Goal: Find contact information: Find contact information

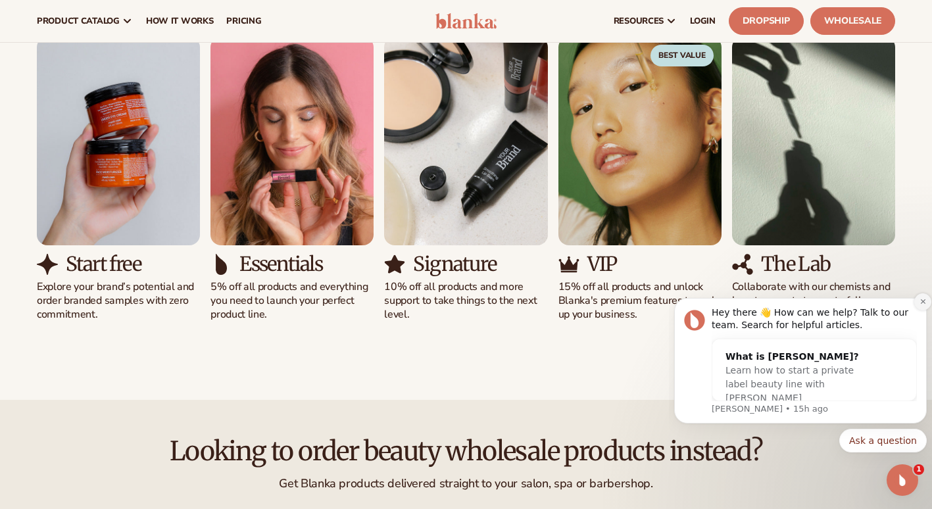
click at [920, 307] on button "Dismiss notification" at bounding box center [922, 301] width 17 height 17
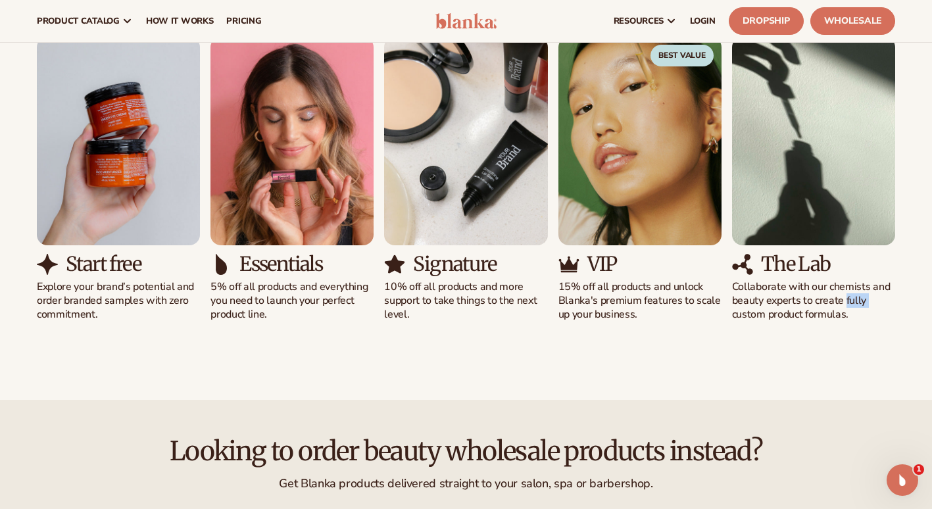
click at [926, 307] on div "Solutions for every stage Preview your brand on hundreds of private label cosme…" at bounding box center [466, 139] width 932 height 469
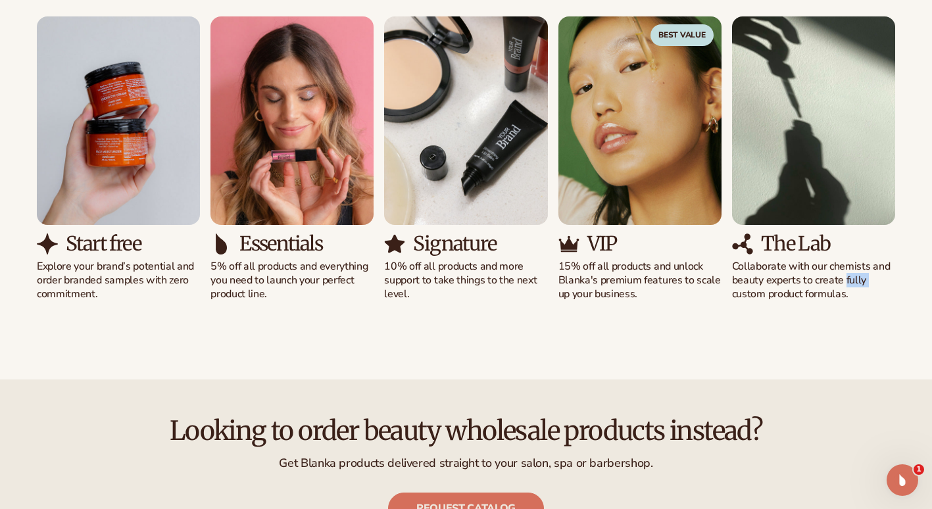
scroll to position [1296, 0]
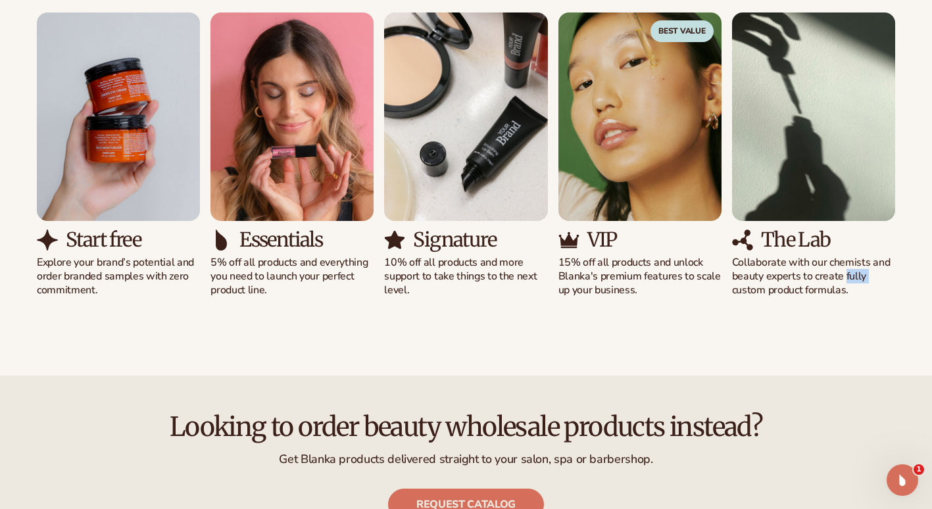
click at [783, 237] on h3 "The Lab" at bounding box center [796, 240] width 70 height 22
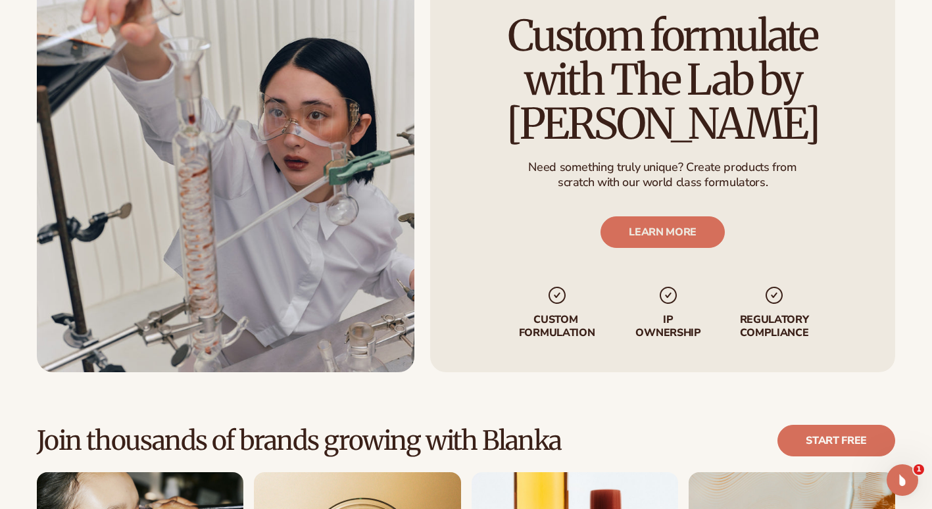
scroll to position [3369, 0]
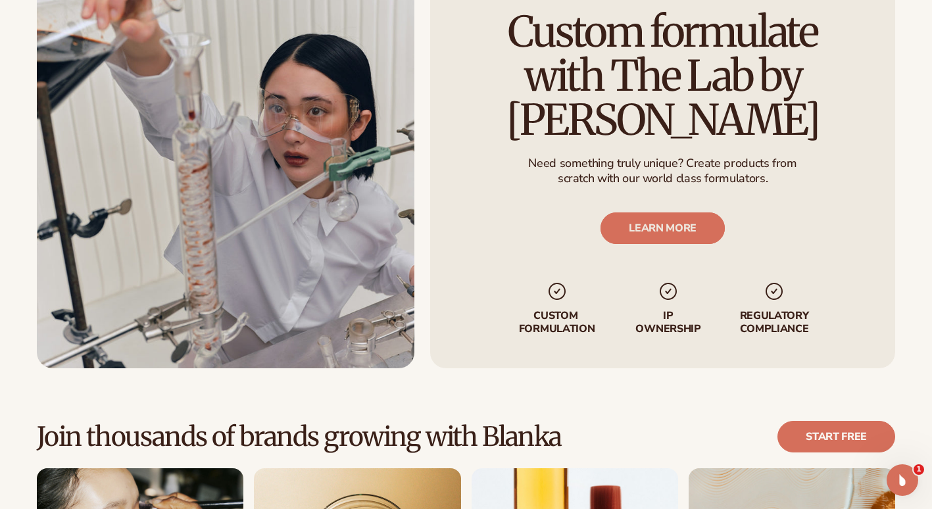
click at [669, 230] on link "LEARN MORE" at bounding box center [663, 228] width 124 height 32
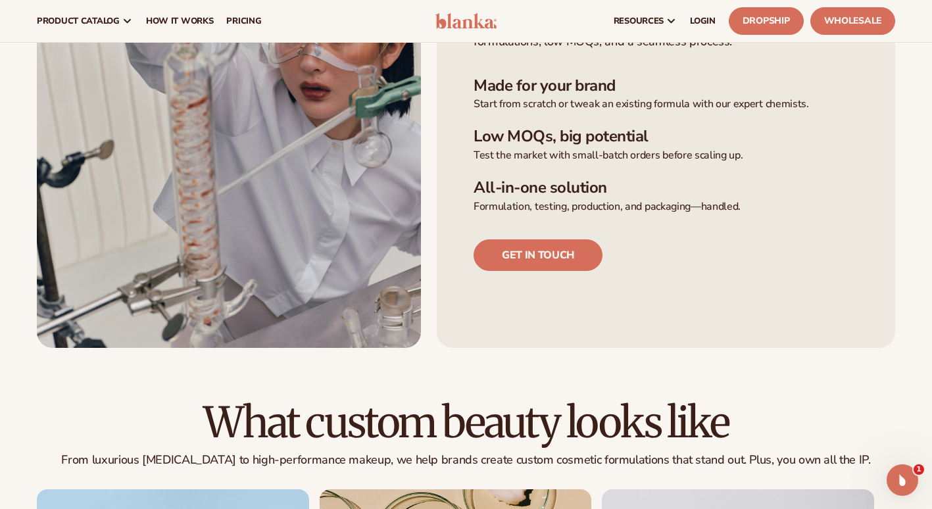
scroll to position [431, 0]
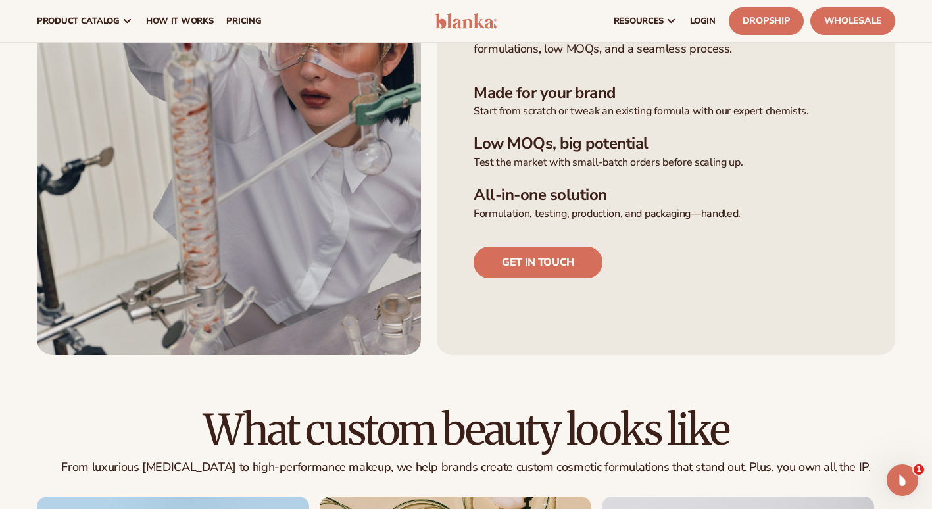
click at [560, 260] on link "Get in touch" at bounding box center [538, 263] width 129 height 32
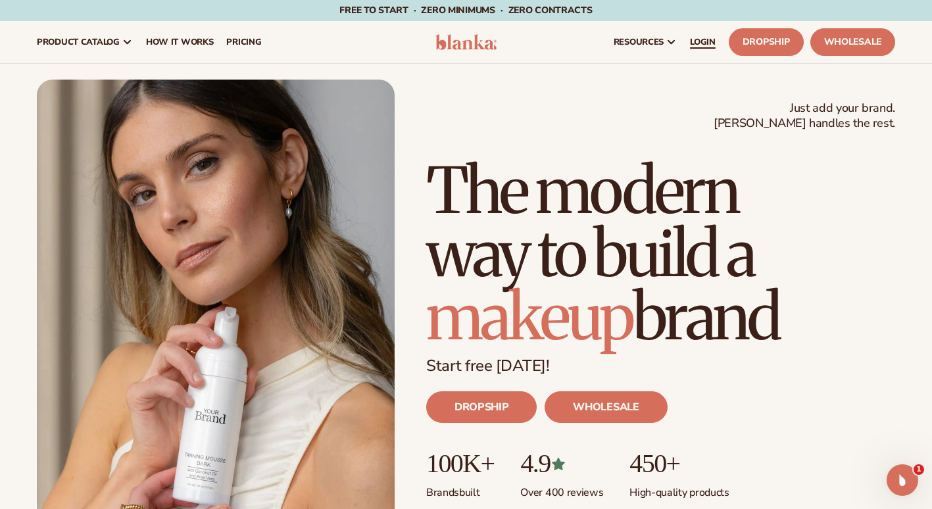
click at [717, 41] on link "LOGIN" at bounding box center [702, 42] width 39 height 42
